Goal: Use online tool/utility: Use online tool/utility

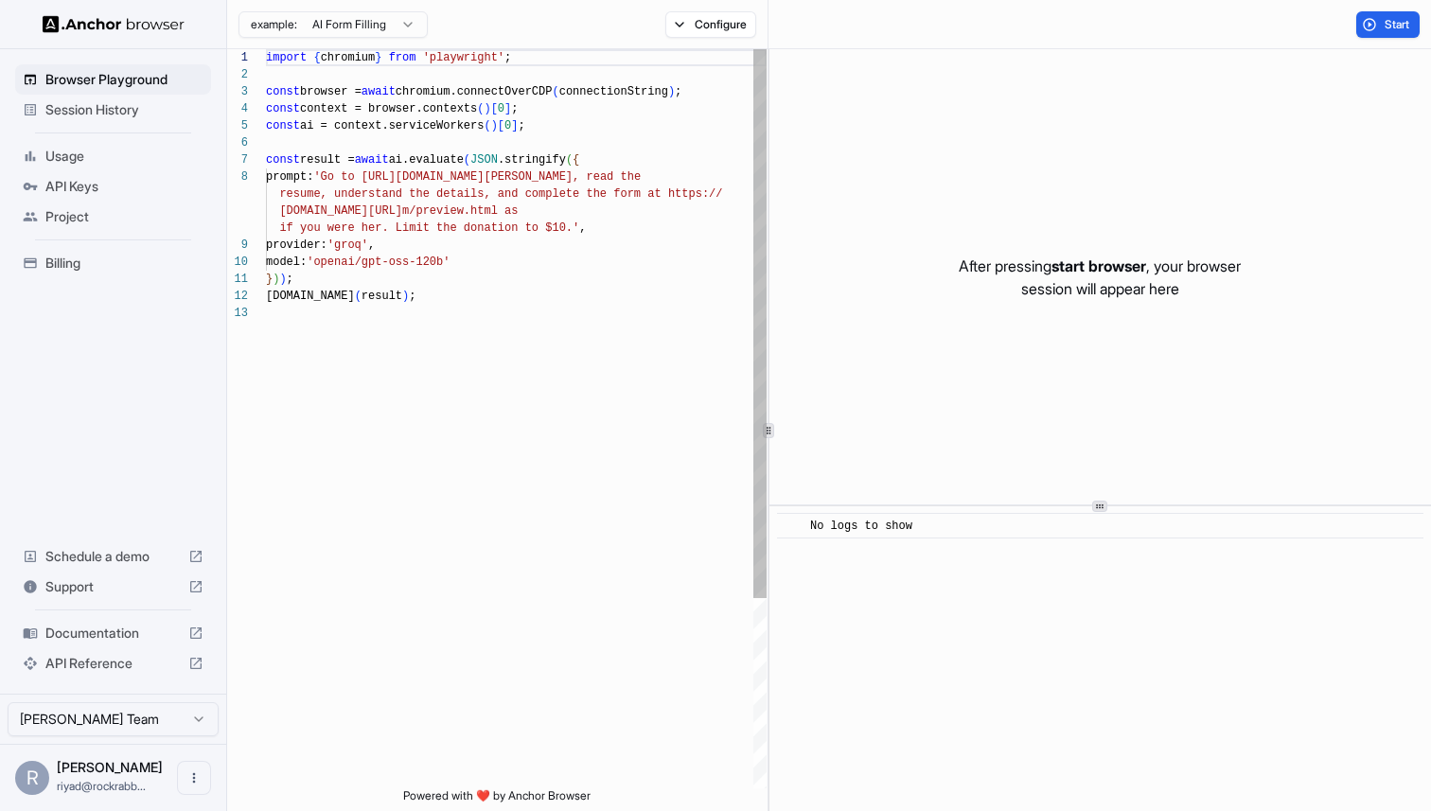
scroll to position [17, 0]
click at [368, 245] on div "import { chromium } from 'playwright' ; const browser = await chromium.connectO…" at bounding box center [516, 546] width 501 height 994
click at [407, 244] on div "import { chromium } from 'playwright' ; const browser = await chromium.connectO…" at bounding box center [516, 546] width 501 height 994
click at [533, 262] on div "import { chromium } from 'playwright' ; const browser = await chromium.connectO…" at bounding box center [516, 546] width 501 height 994
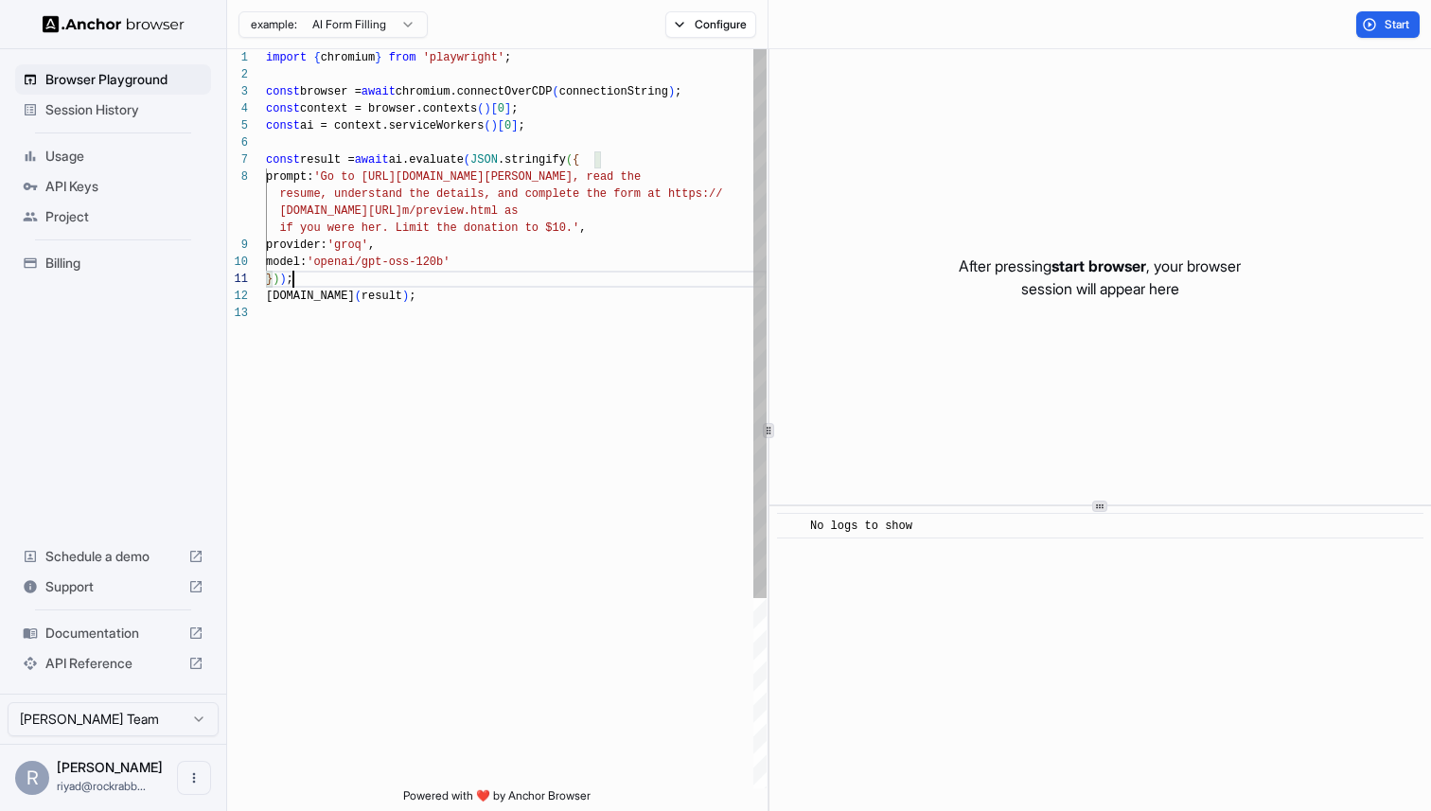
scroll to position [51, 0]
click at [496, 276] on div "import { chromium } from 'playwright' ; const browser = await chromium.connectO…" at bounding box center [516, 546] width 501 height 994
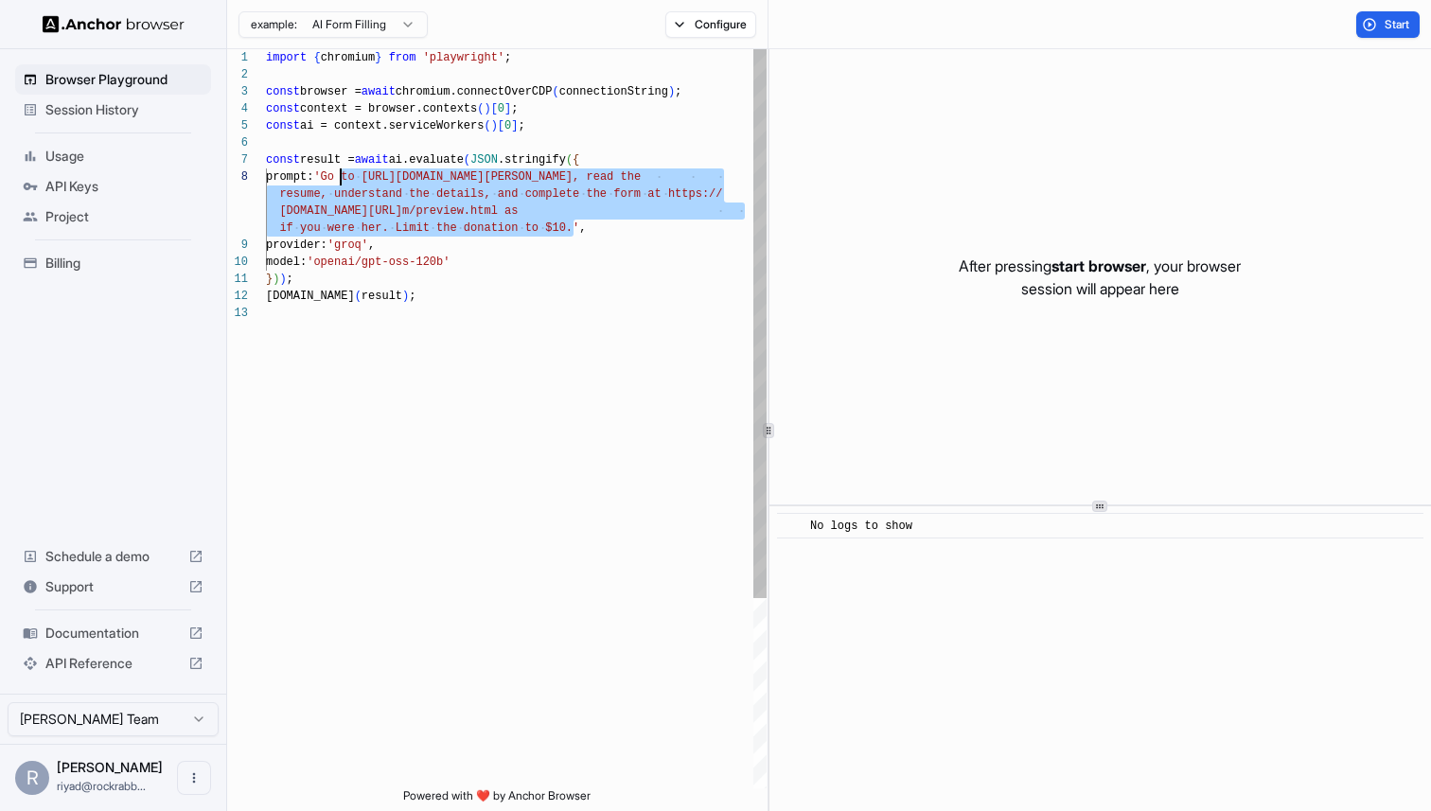
drag, startPoint x: 573, startPoint y: 224, endPoint x: 343, endPoint y: 177, distance: 235.7
click at [343, 177] on div "import { chromium } from 'playwright' ; const browser = await chromium.connectO…" at bounding box center [516, 546] width 501 height 994
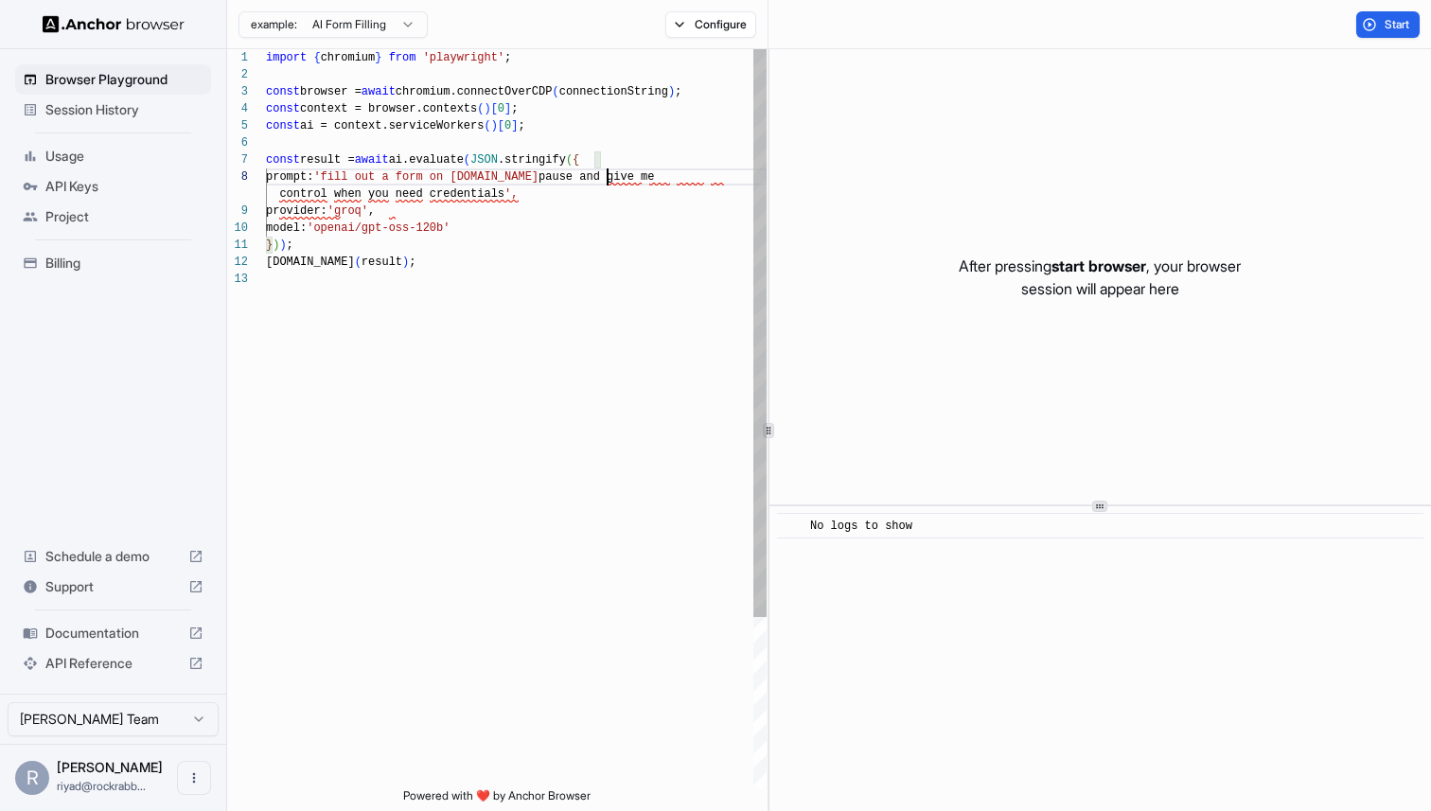
scroll to position [119, 0]
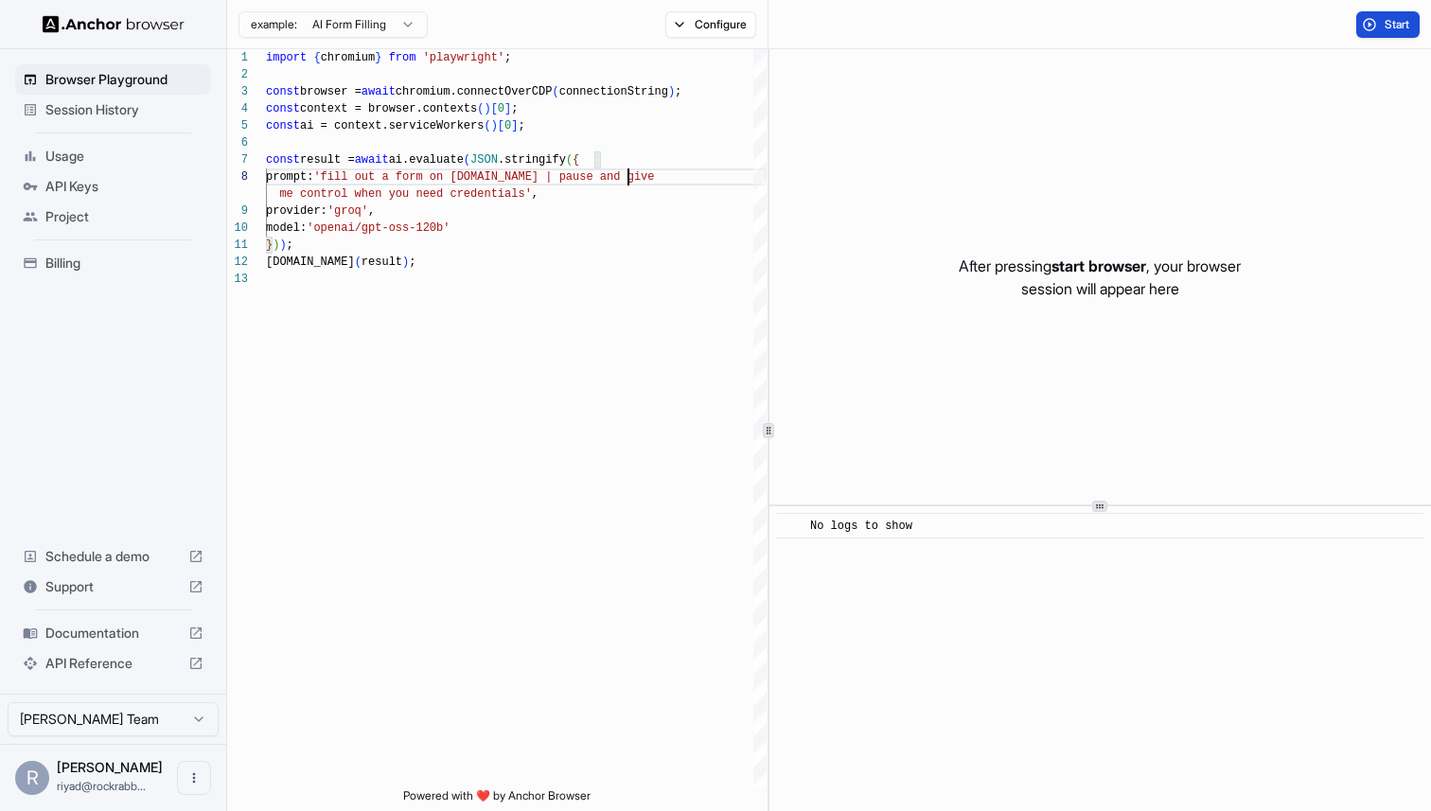
click at [1386, 15] on button "Start" at bounding box center [1387, 24] width 63 height 26
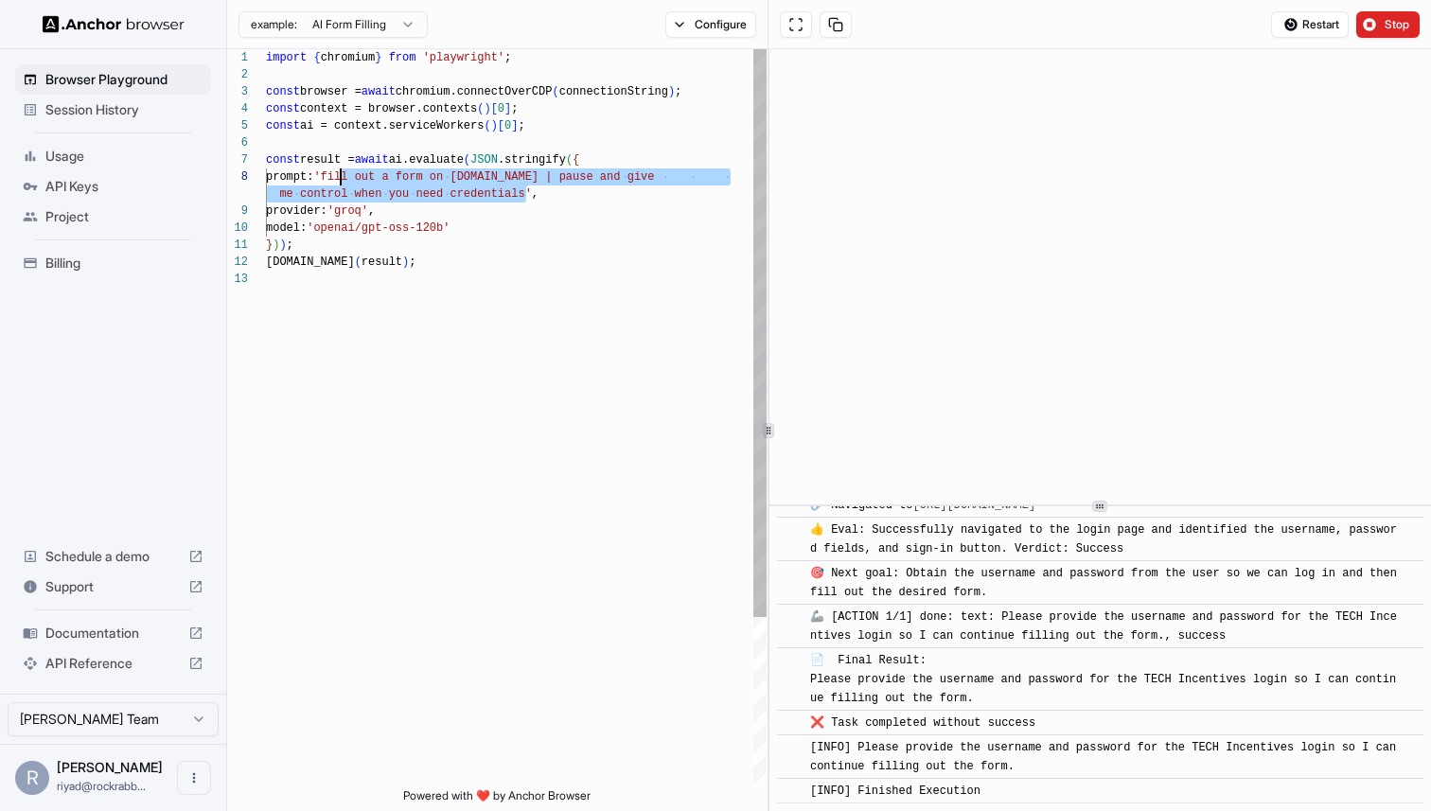
drag, startPoint x: 526, startPoint y: 199, endPoint x: 344, endPoint y: 182, distance: 182.5
click at [344, 182] on div "import { chromium } from 'playwright' ; const browser = await chromium.connectO…" at bounding box center [516, 529] width 501 height 960
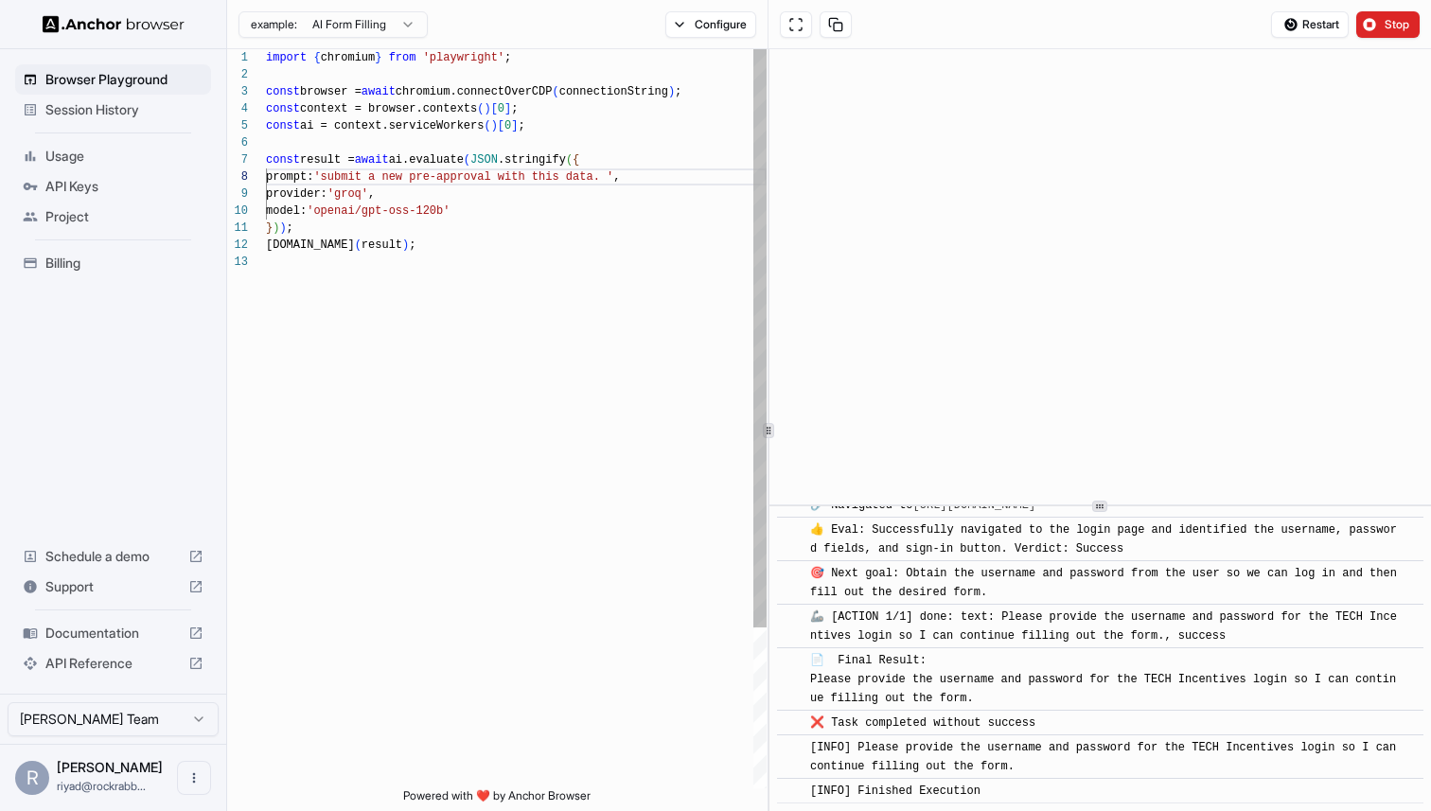
click at [494, 185] on div "import { chromium } from 'playwright' ; const browser = await chromium.connectO…" at bounding box center [516, 520] width 501 height 943
click at [624, 172] on div "import { chromium } from 'playwright' ; const browser = await chromium.connectO…" at bounding box center [516, 520] width 501 height 943
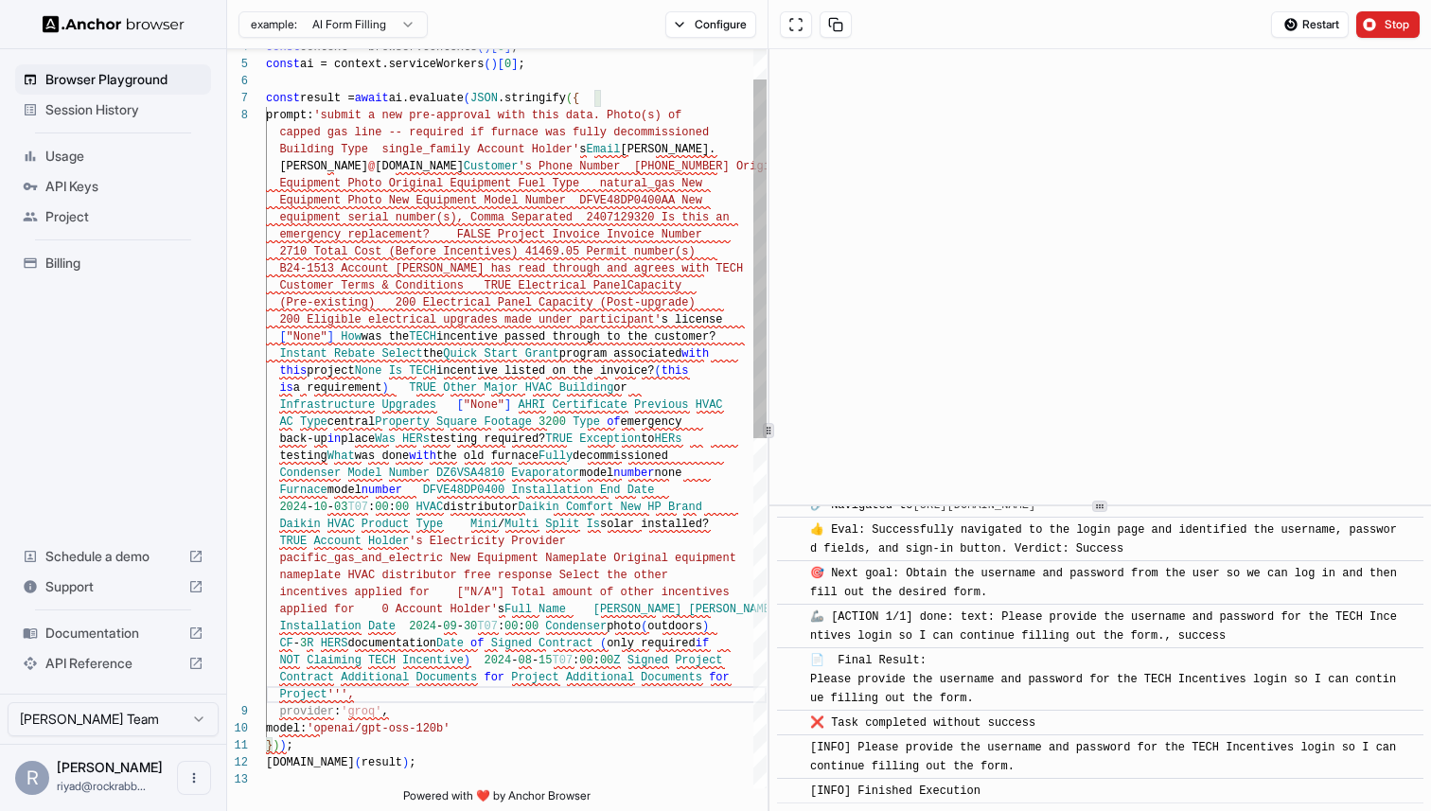
click at [339, 117] on div "const context = browser.contexts ( ) [ 0 ] ; const ai = context.serviceWorkers …" at bounding box center [516, 749] width 501 height 1522
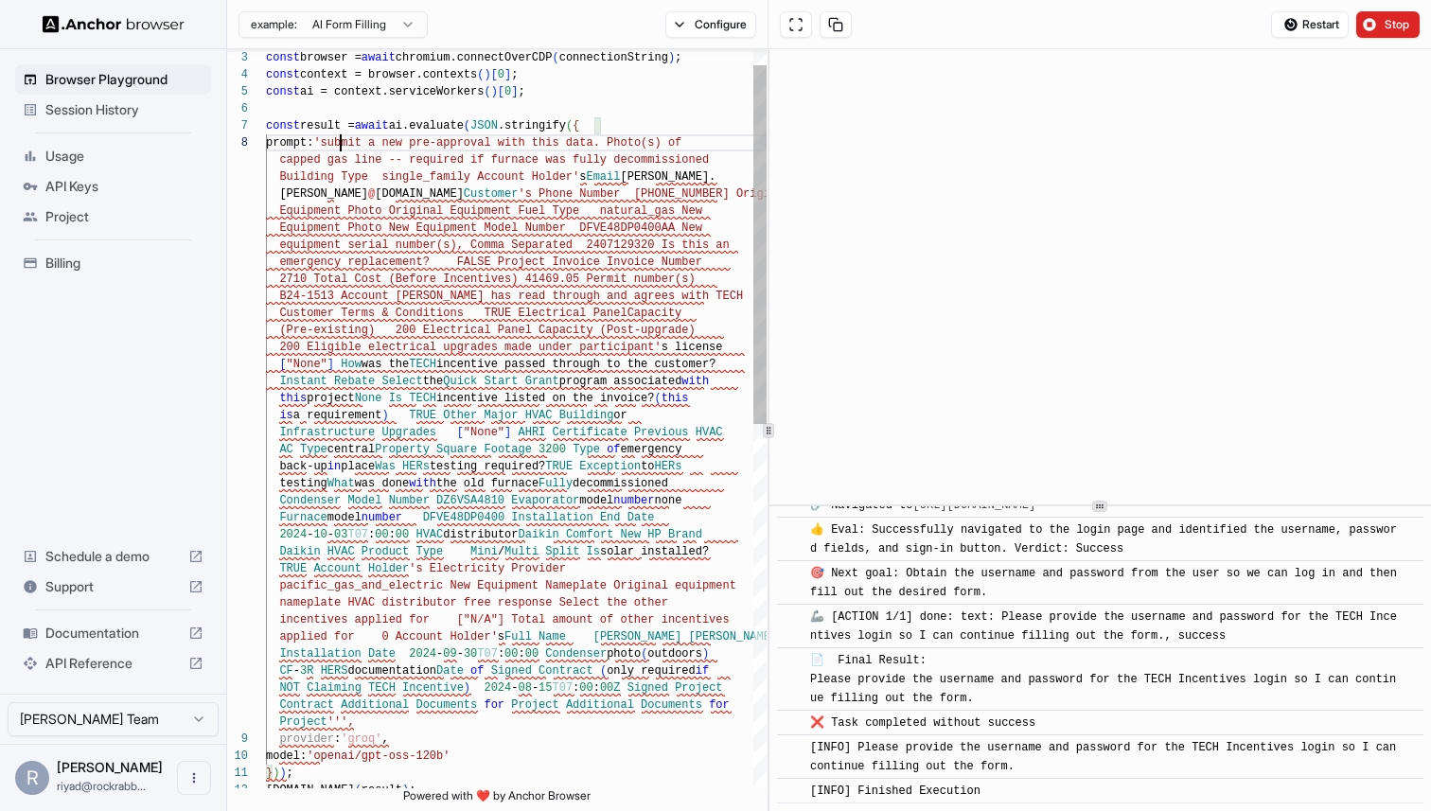
scroll to position [17, 0]
click at [346, 725] on div "const context = browser.contexts ( ) [ 0 ] ; const ai = context.serviceWorkers …" at bounding box center [516, 776] width 501 height 1522
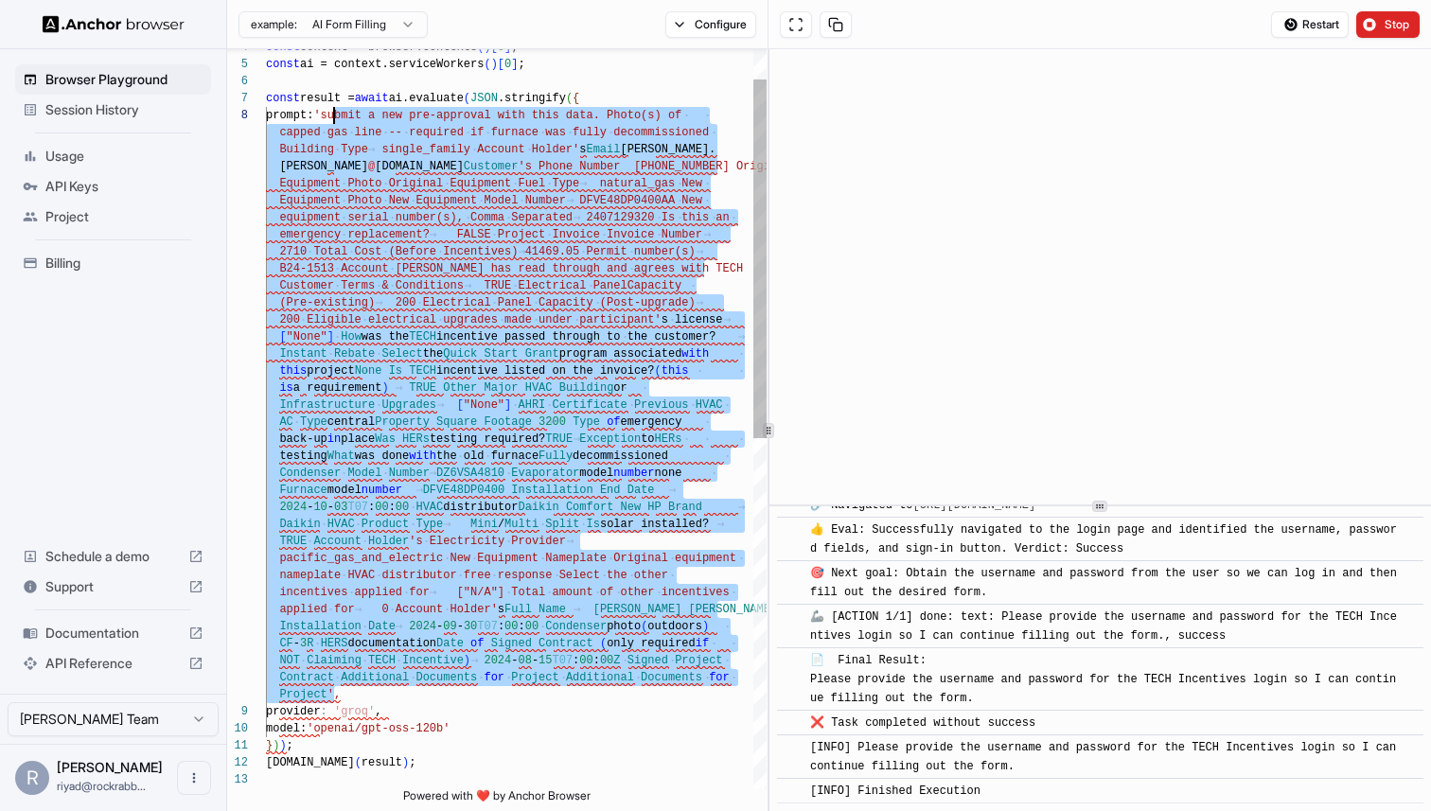
scroll to position [119, 0]
drag, startPoint x: 334, startPoint y: 690, endPoint x: 333, endPoint y: 117, distance: 572.5
click at [333, 117] on div "const context = browser.contexts ( ) [ 0 ] ; const ai = context.serviceWorkers …" at bounding box center [516, 749] width 501 height 1522
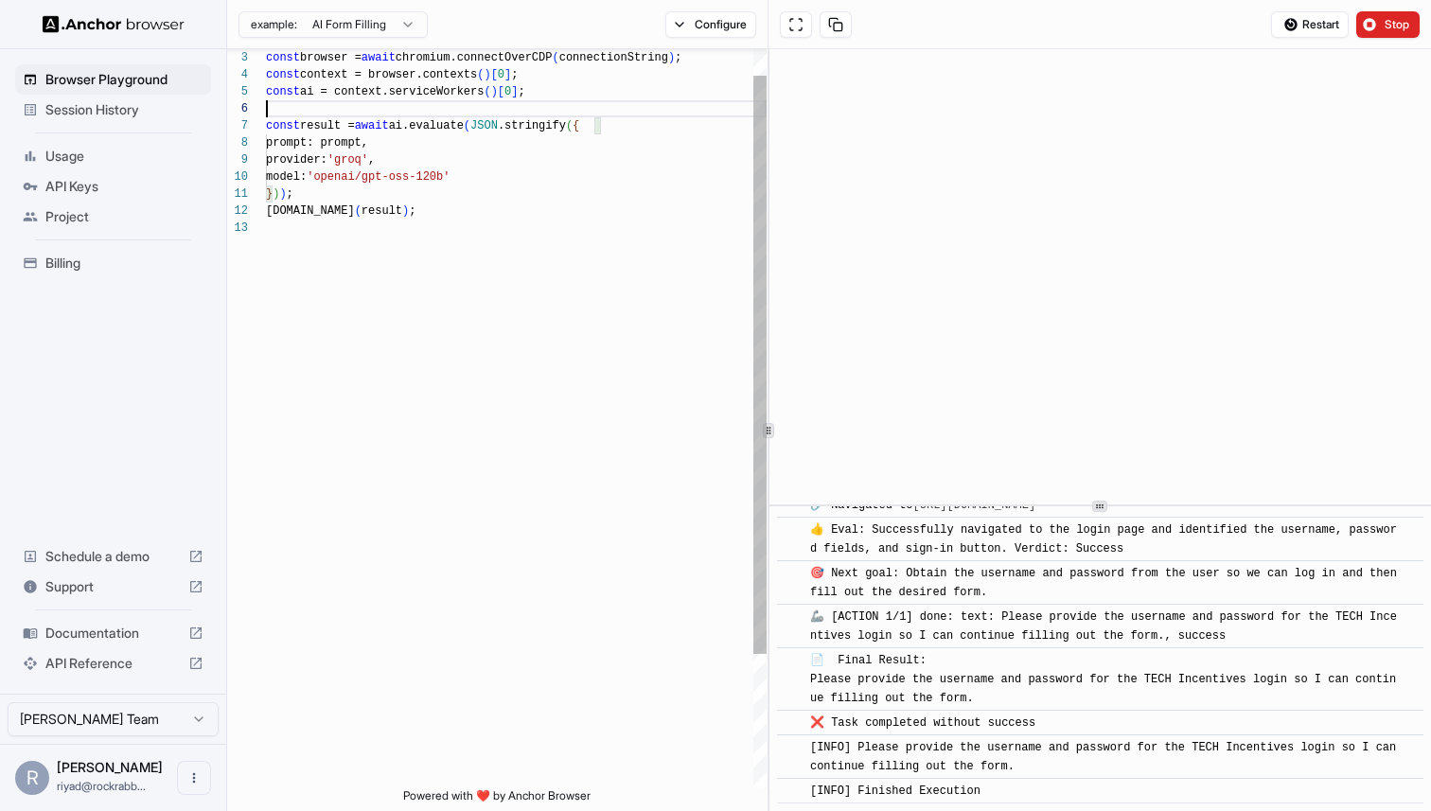
click at [385, 111] on div "const context = browser.contexts ( ) [ 0 ] ; const ai = context.serviceWorkers …" at bounding box center [516, 486] width 501 height 943
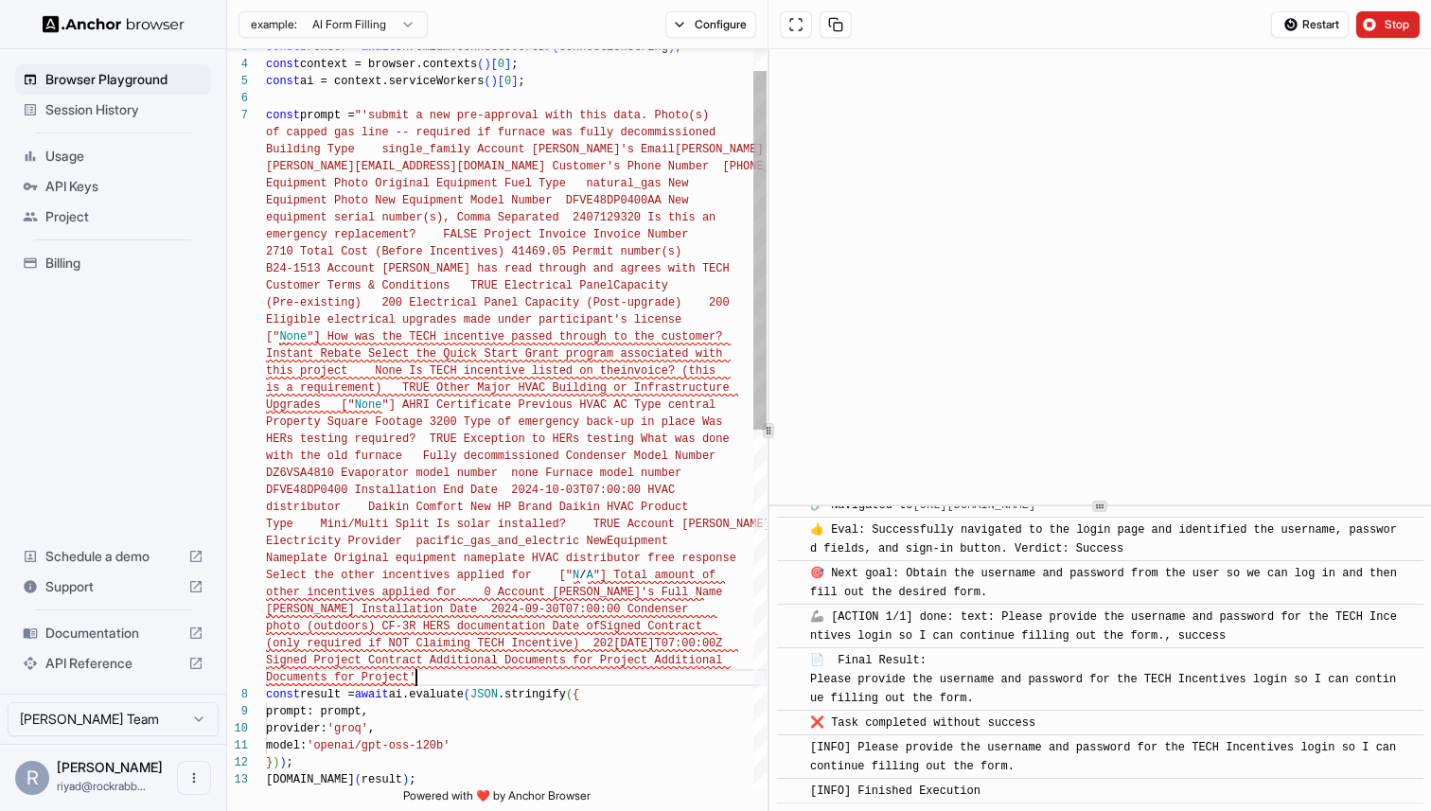
scroll to position [102, 0]
click at [376, 118] on div "const context = browser.contexts ( ) [ 0 ] ; const ai = context.serviceWorkers …" at bounding box center [516, 766] width 501 height 1522
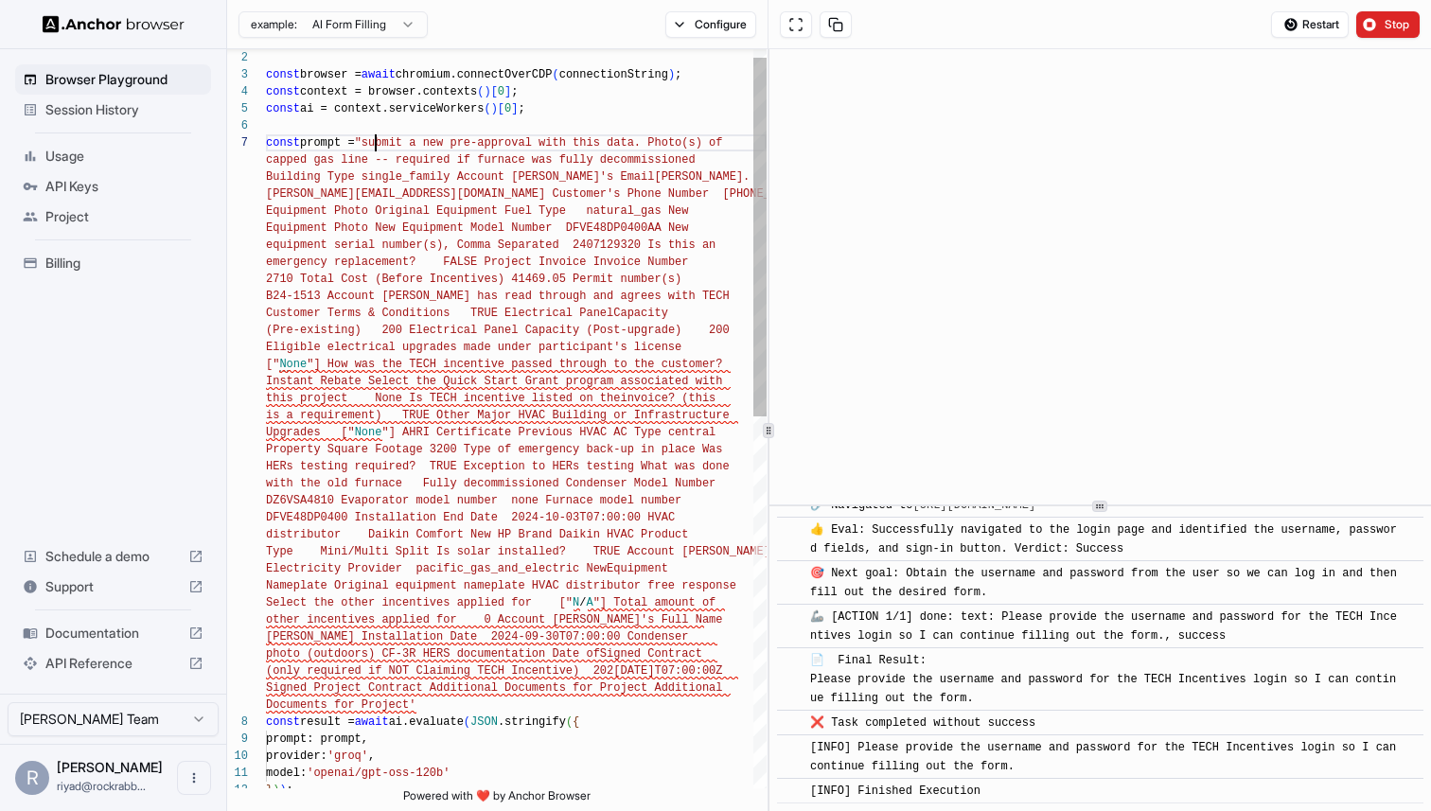
click at [436, 705] on div "const context = browser.contexts ( ) [ 0 ] ; const ai = context.serviceWorkers …" at bounding box center [516, 793] width 501 height 1522
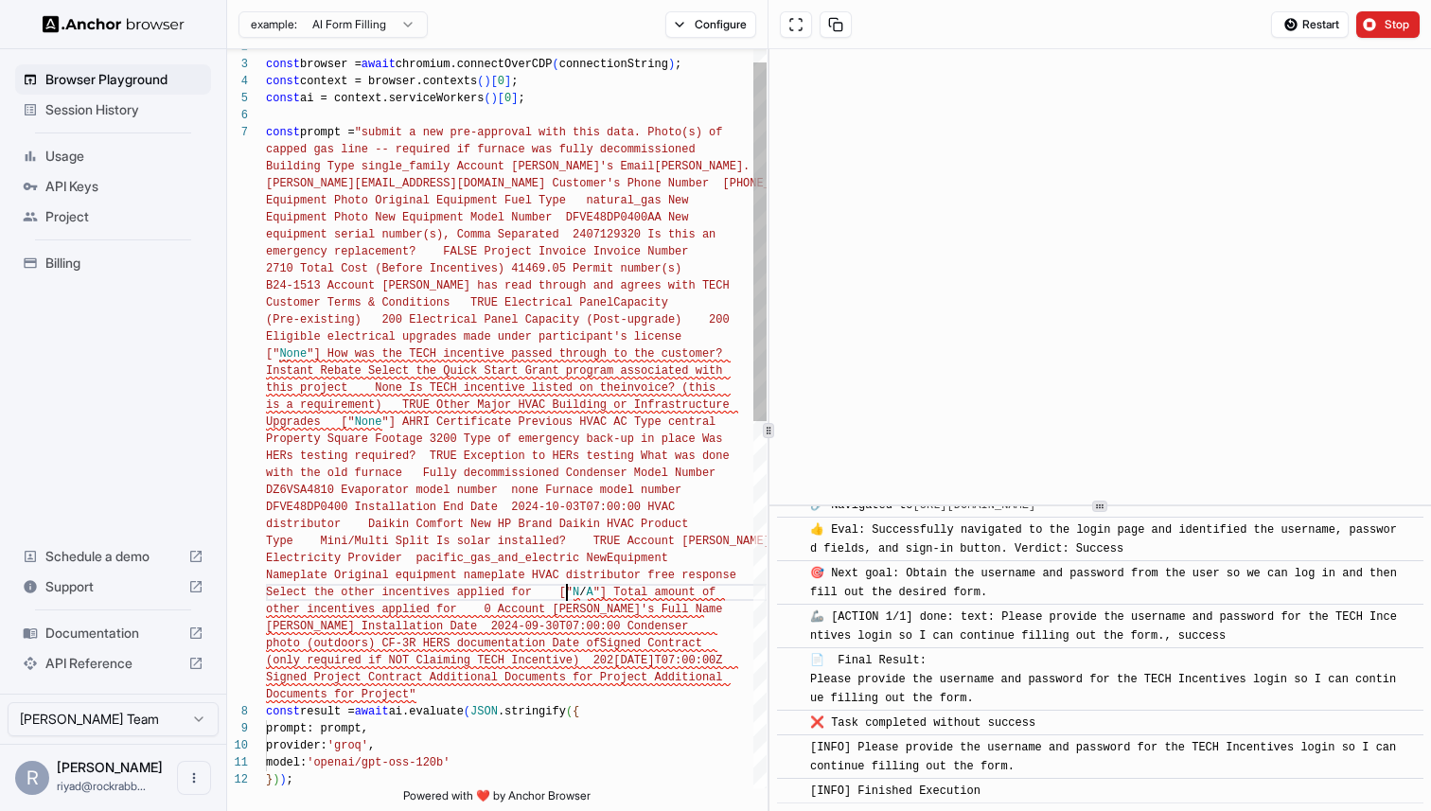
scroll to position [51, 0]
click at [568, 593] on div "const context = browser.contexts ( ) [ 0 ] ; const ai = context.serviceWorkers …" at bounding box center [516, 783] width 501 height 1522
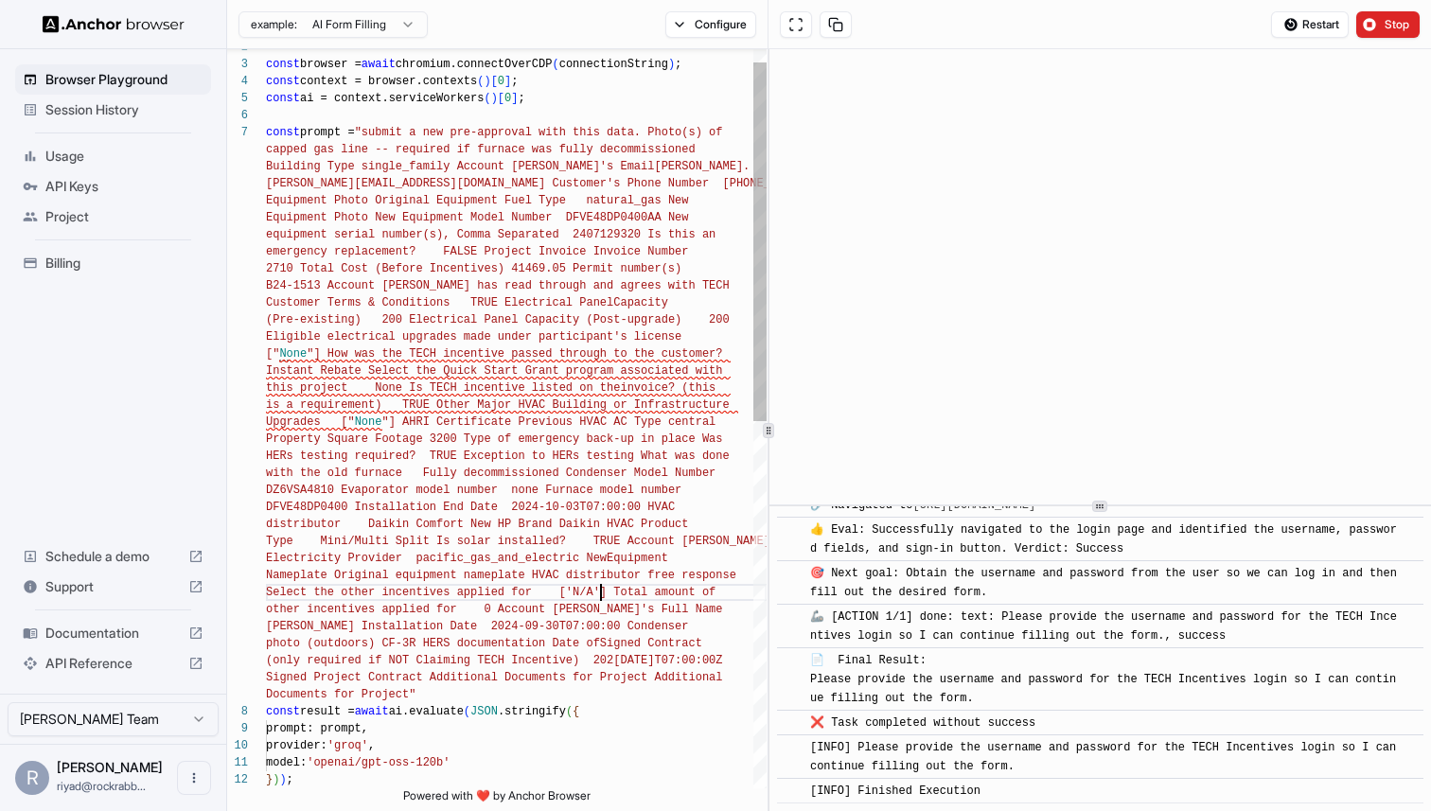
click at [388, 418] on div "const context = browser.contexts ( ) [ 0 ] ; const ai = context.serviceWorkers …" at bounding box center [516, 783] width 501 height 1522
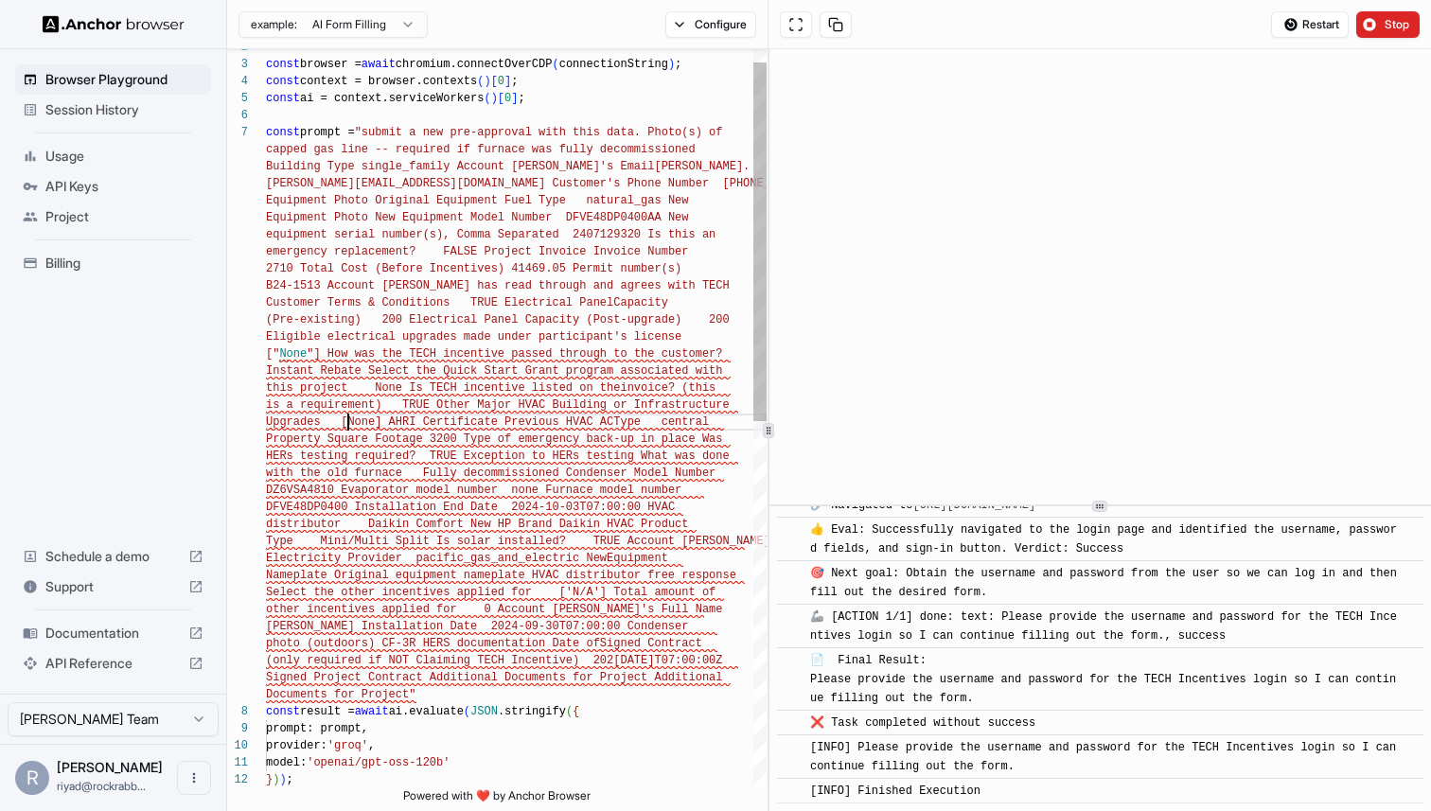
scroll to position [136, 0]
click at [315, 358] on div "const context = browser.contexts ( ) [ 0 ] ; const ai = context.serviceWorkers …" at bounding box center [516, 783] width 501 height 1522
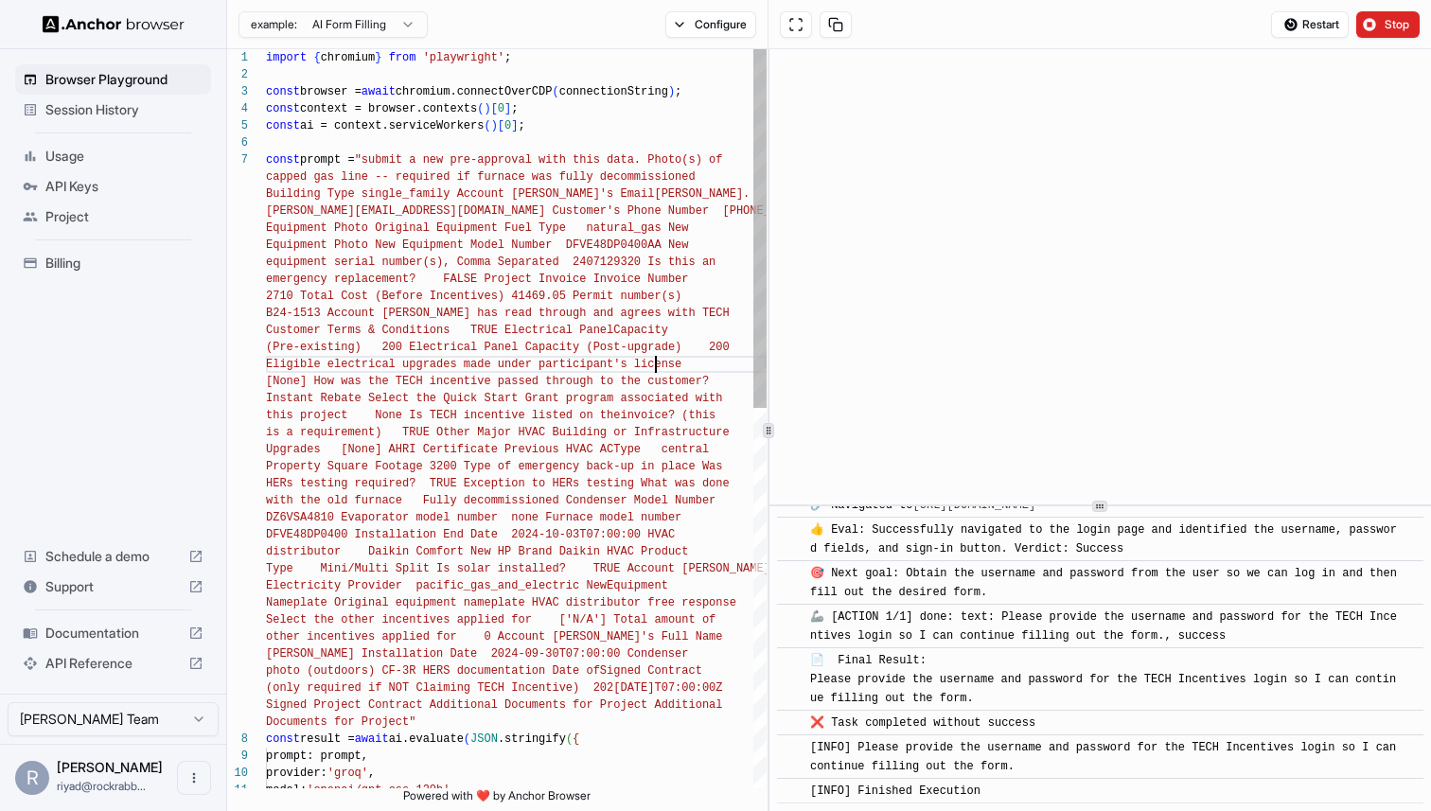
click at [655, 362] on div "const prompt = "submit a new pre-approval with this data. Photo(s ) of capped g…" at bounding box center [516, 810] width 501 height 1522
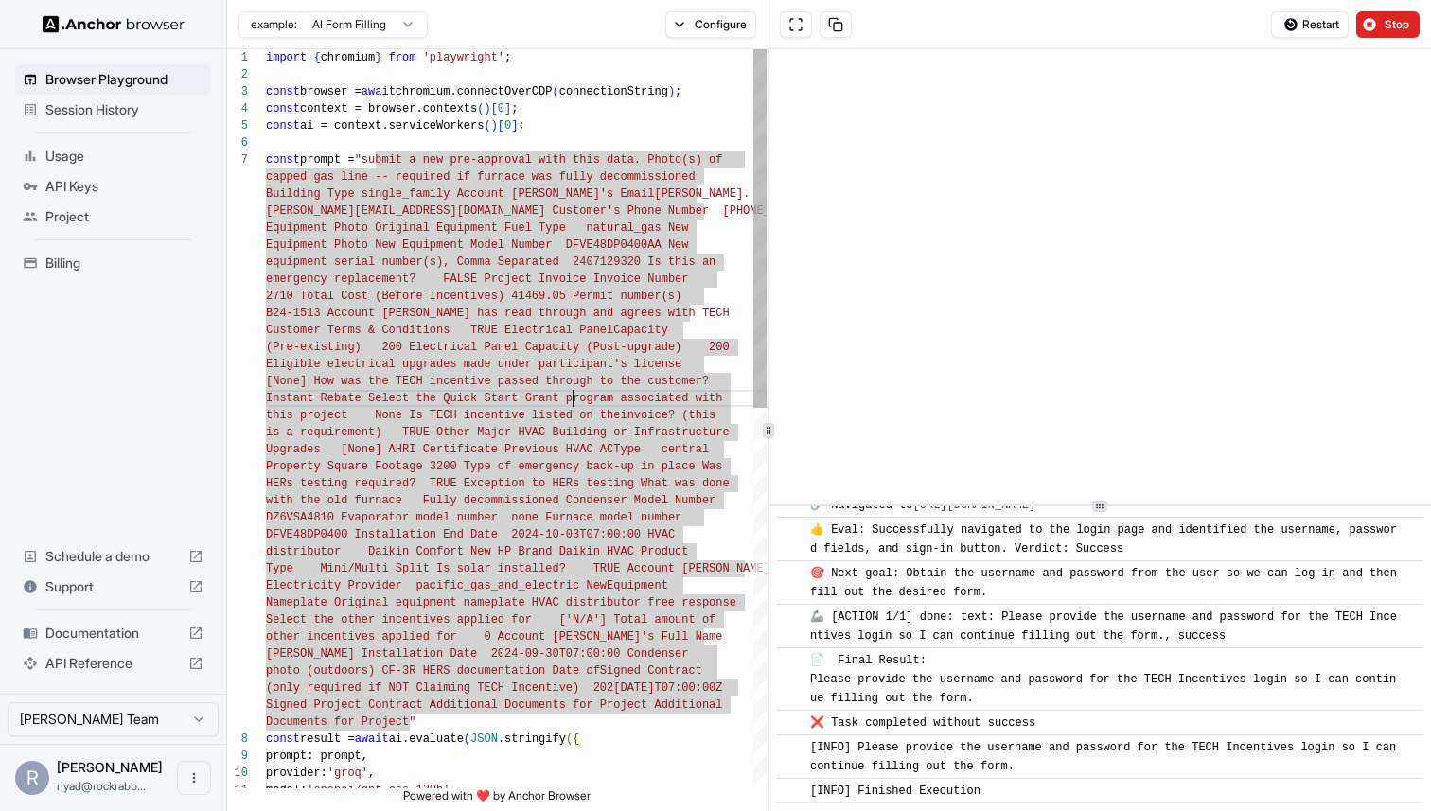
scroll to position [0, 0]
click at [576, 396] on div "const prompt = "submit a new pre-approval with this data. Photo(s ) of capped g…" at bounding box center [516, 810] width 501 height 1522
click at [416, 338] on div "const prompt = "submit a new pre-approval with this data. Photo(s ) of capped g…" at bounding box center [516, 810] width 501 height 1522
click at [504, 256] on div "model: 'openai/gpt-oss-120b' prompt: prompt, provider: 'groq' , Documents for P…" at bounding box center [516, 810] width 501 height 1522
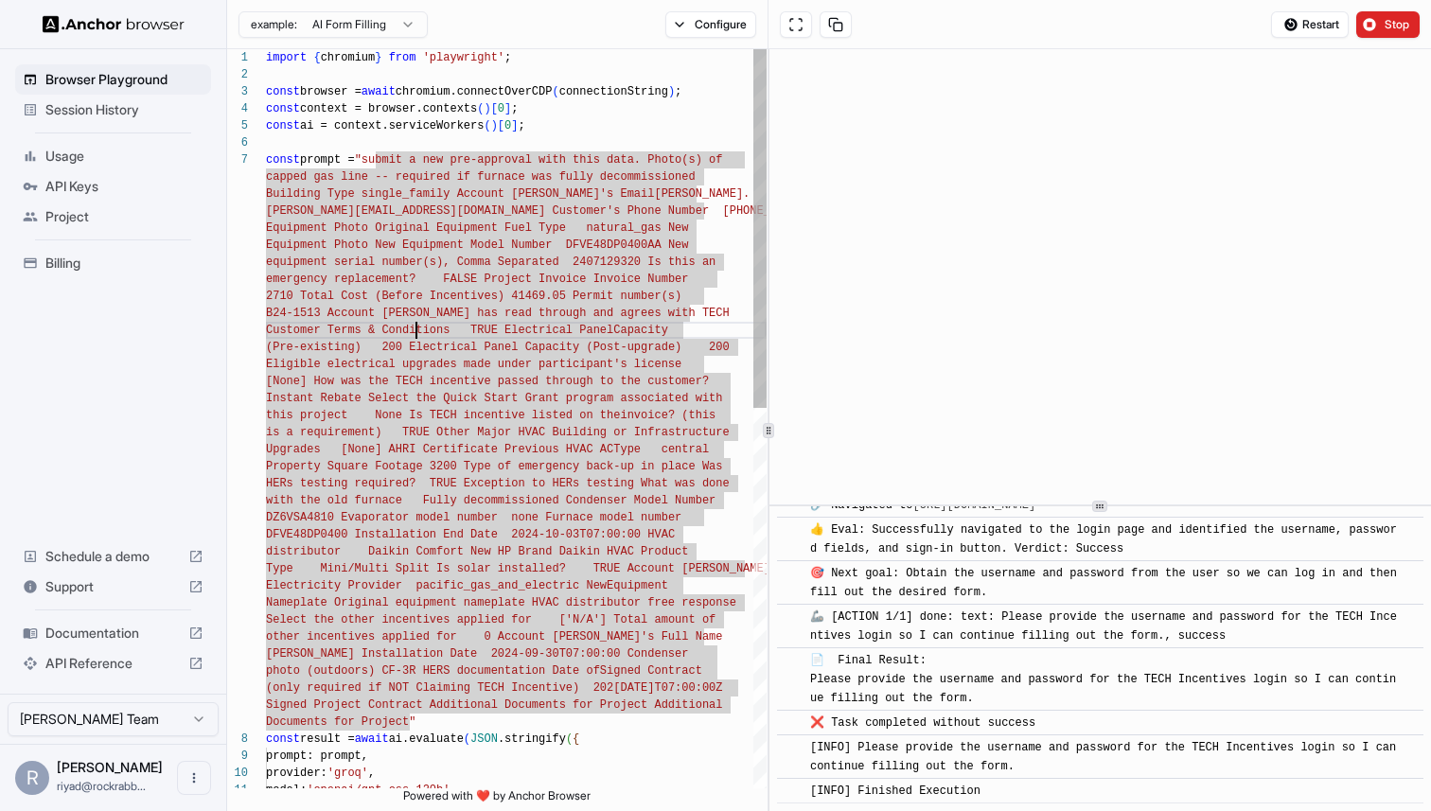
scroll to position [34, 0]
type textarea "**********"
click at [712, 11] on button "Configure" at bounding box center [711, 24] width 92 height 26
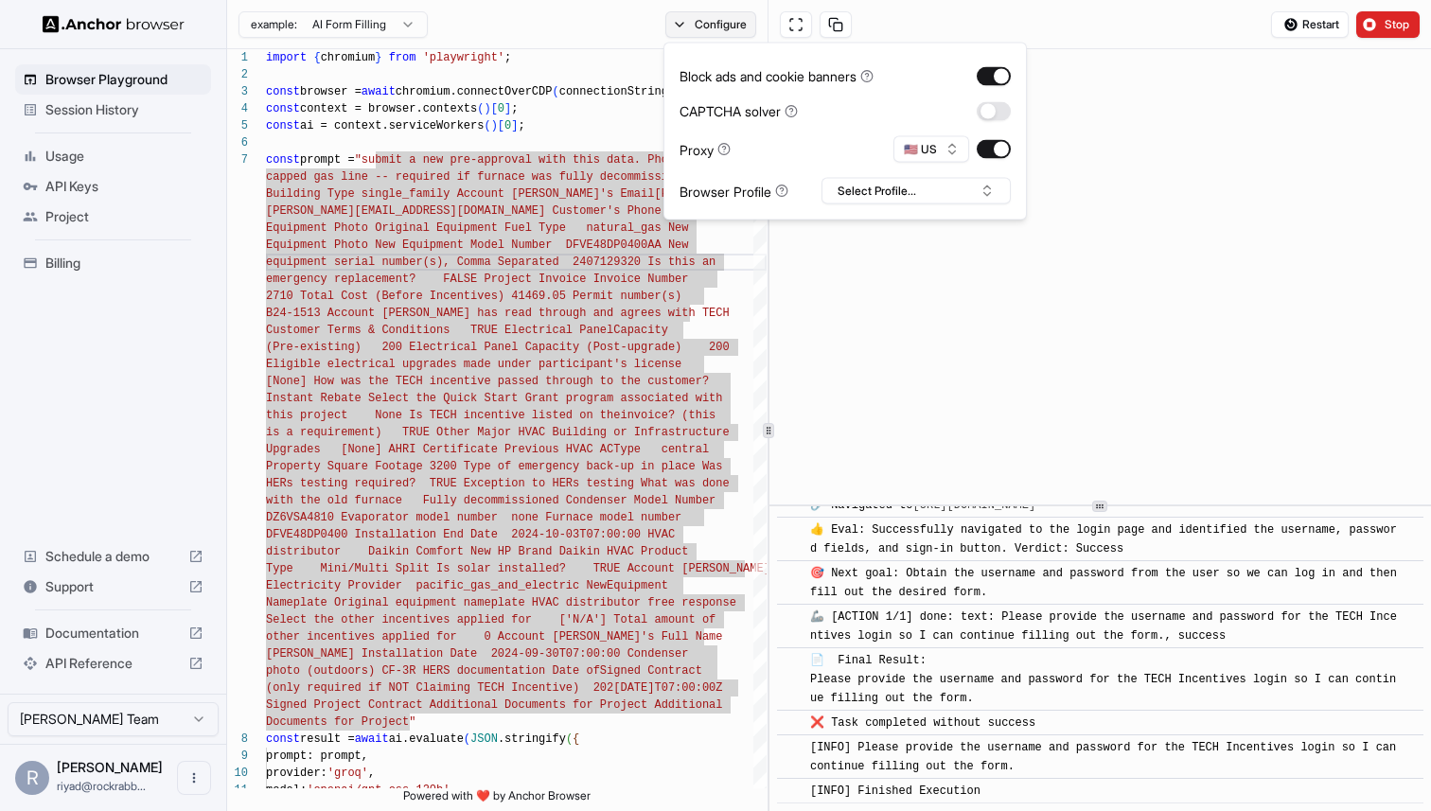
click at [711, 24] on button "Configure" at bounding box center [711, 24] width 92 height 26
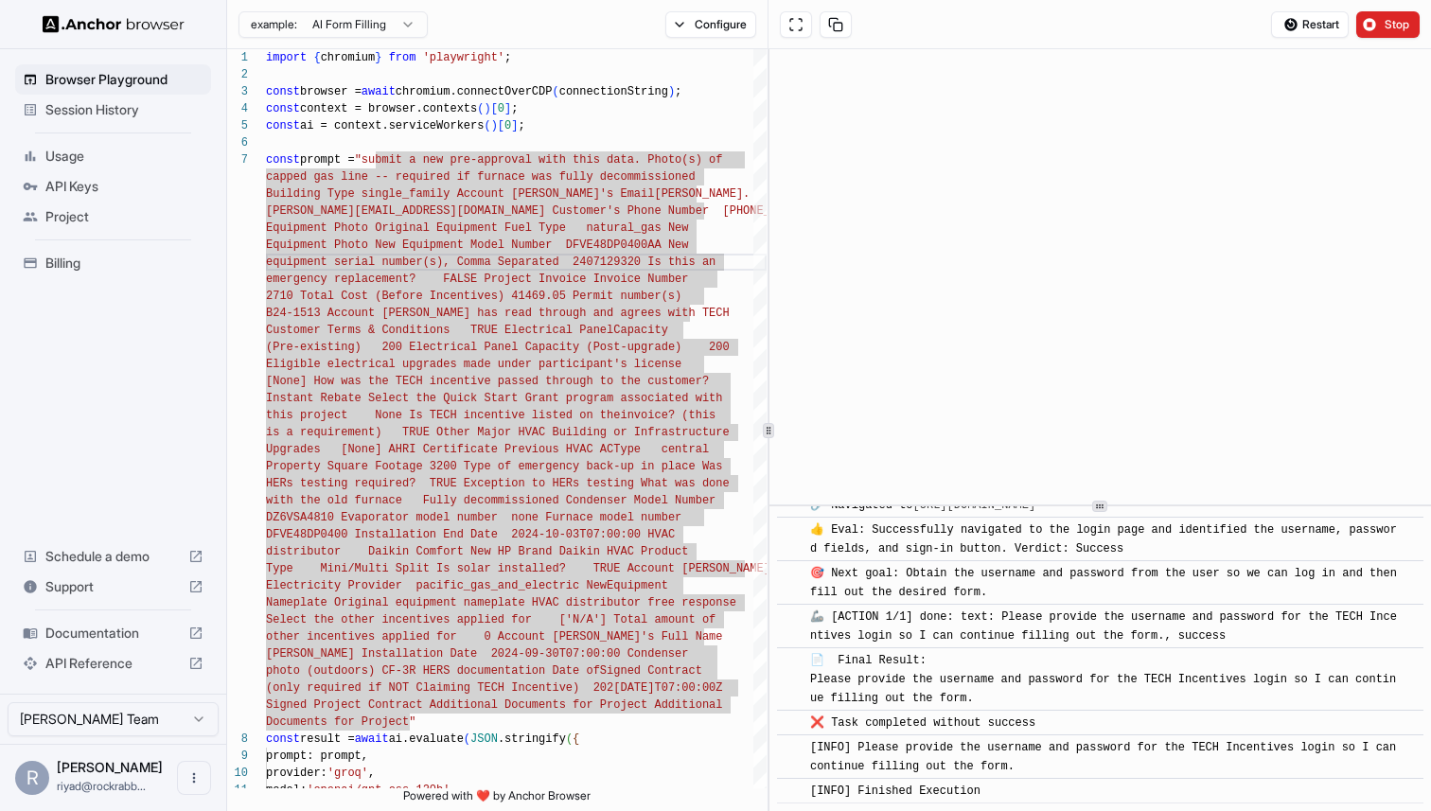
click at [1015, 704] on div "📄 Final Result: Please provide the username and password for the TECH Incentive…" at bounding box center [1106, 679] width 592 height 57
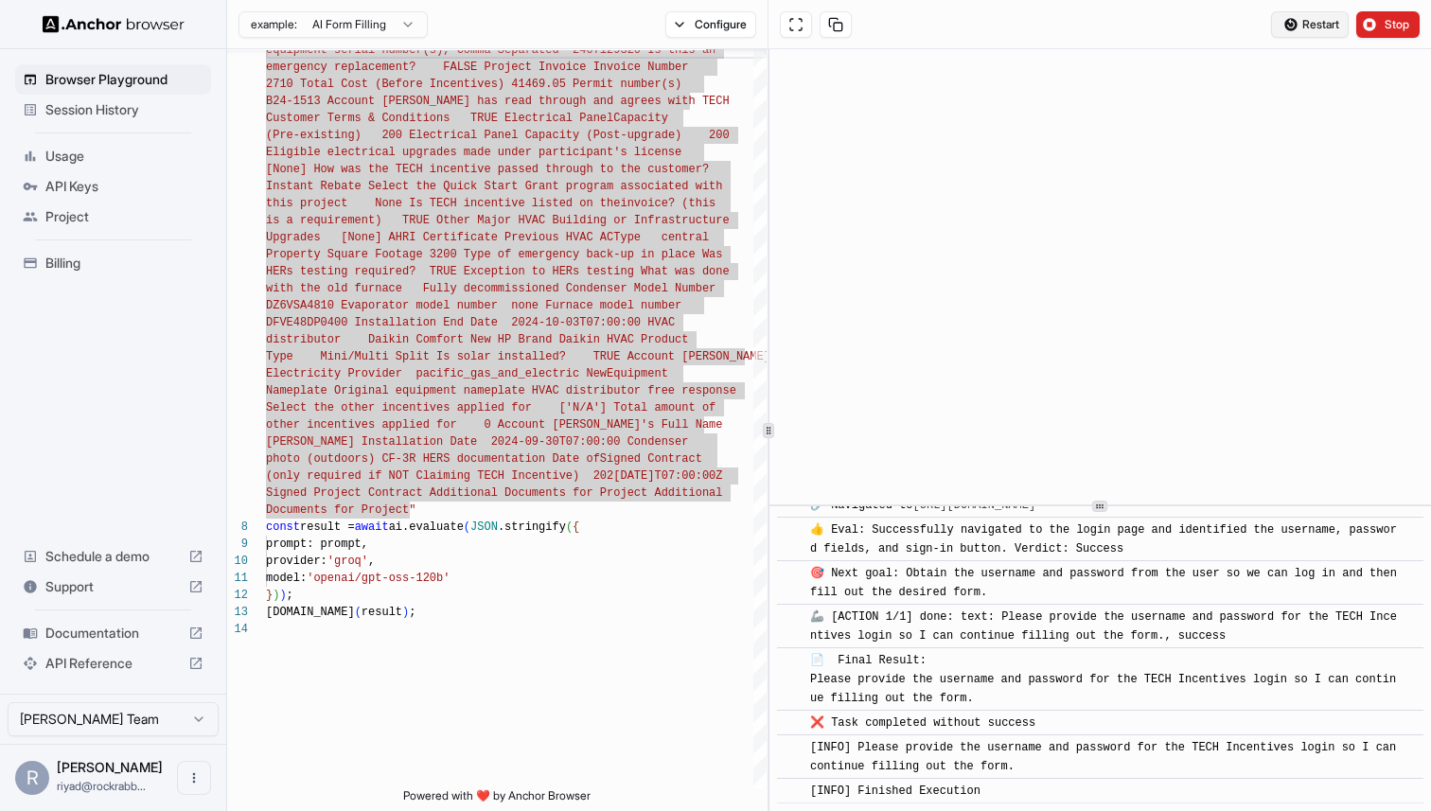
click at [1297, 17] on button "Restart" at bounding box center [1310, 24] width 78 height 26
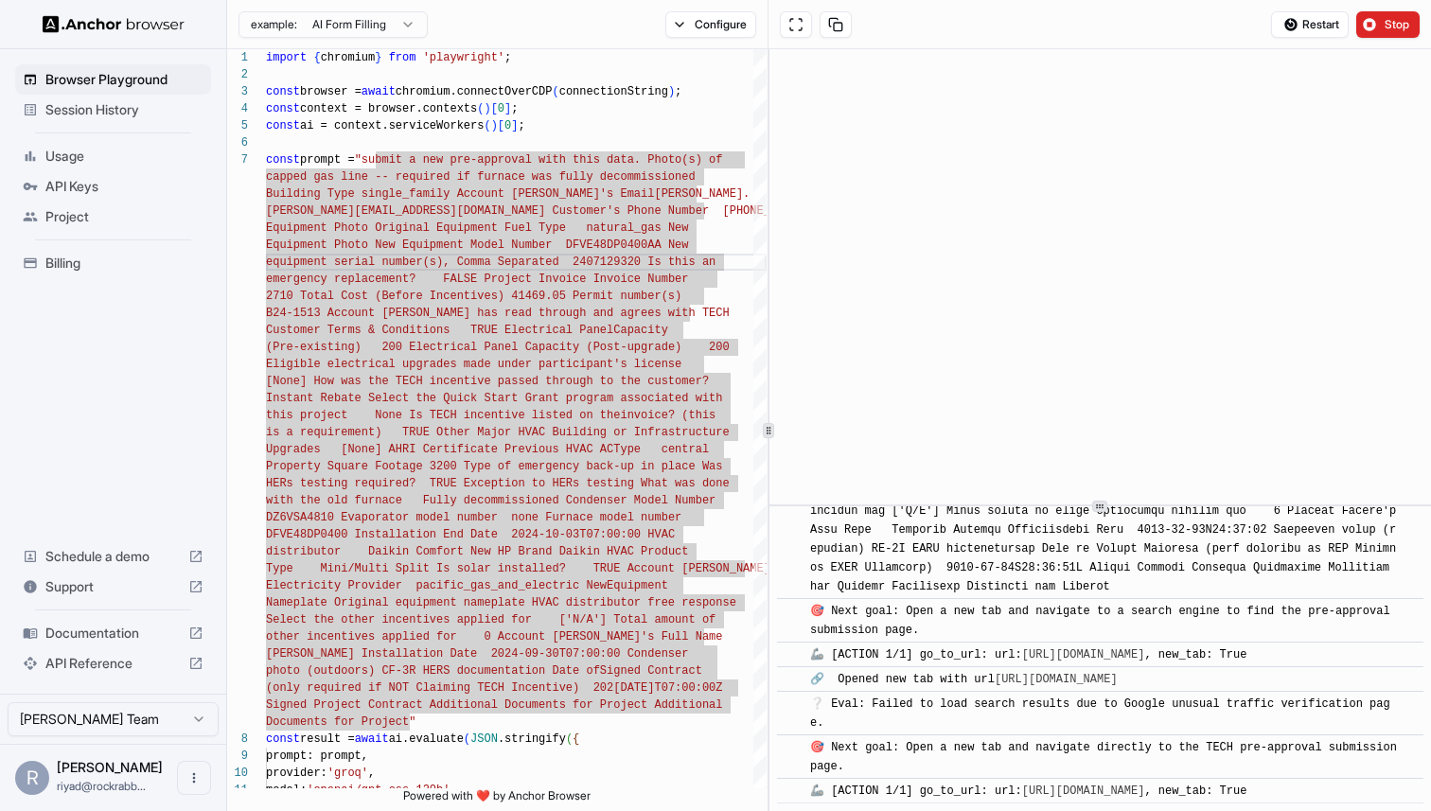
scroll to position [500, 0]
